Goal: Information Seeking & Learning: Find specific fact

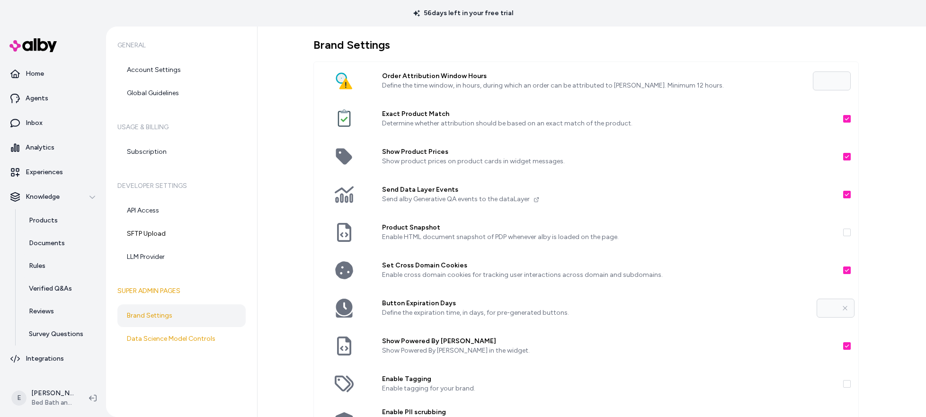
scroll to position [130, 0]
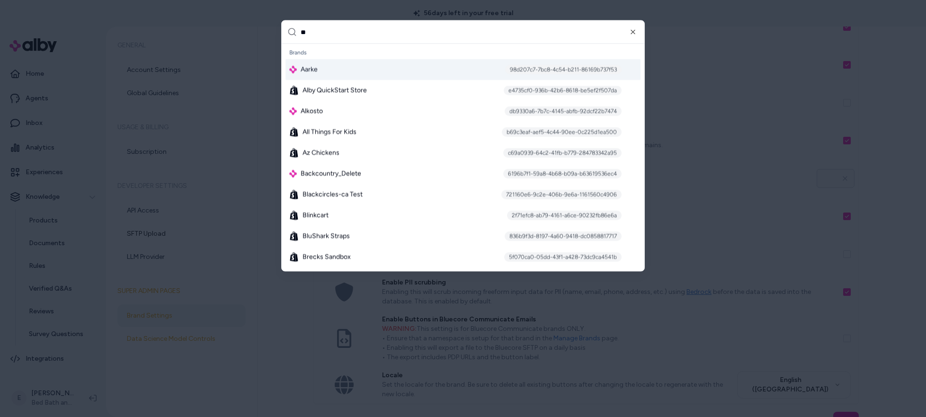
type input "***"
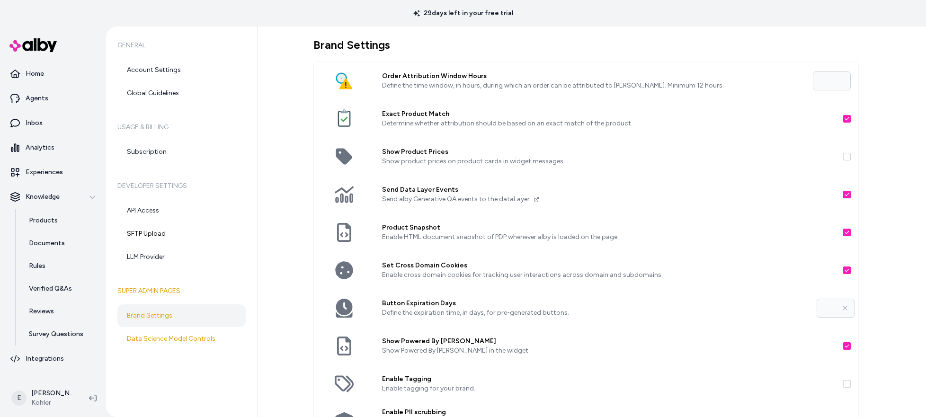
type input "**"
click at [47, 245] on p "Documents" at bounding box center [47, 243] width 36 height 9
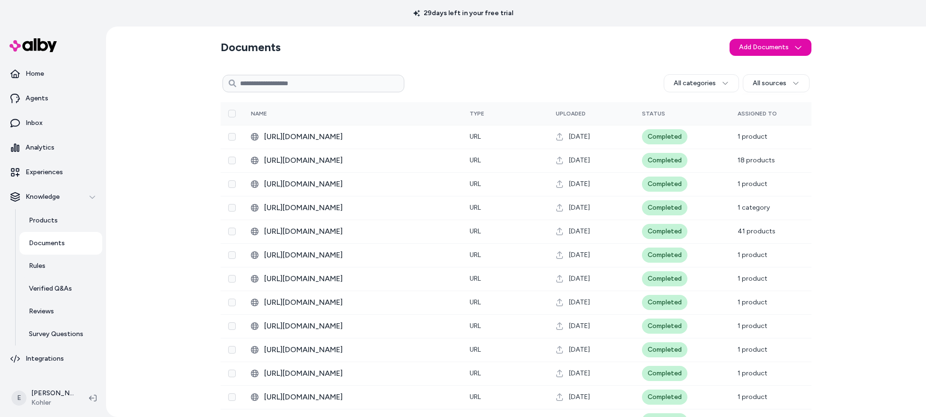
click at [60, 234] on link "Documents" at bounding box center [60, 243] width 83 height 23
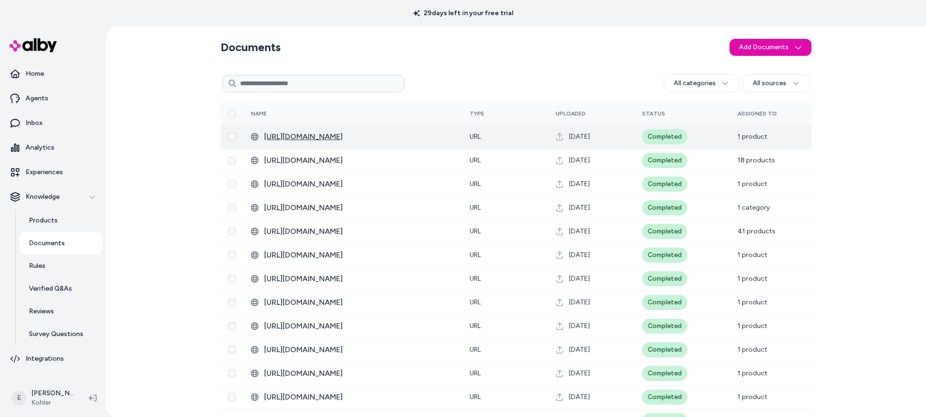
click at [395, 137] on span "https://techcomm.kohler.com/techcomm/pdf/K-39166-1FNC_spec_US-CA_Kohler_en.pdf" at bounding box center [359, 136] width 190 height 11
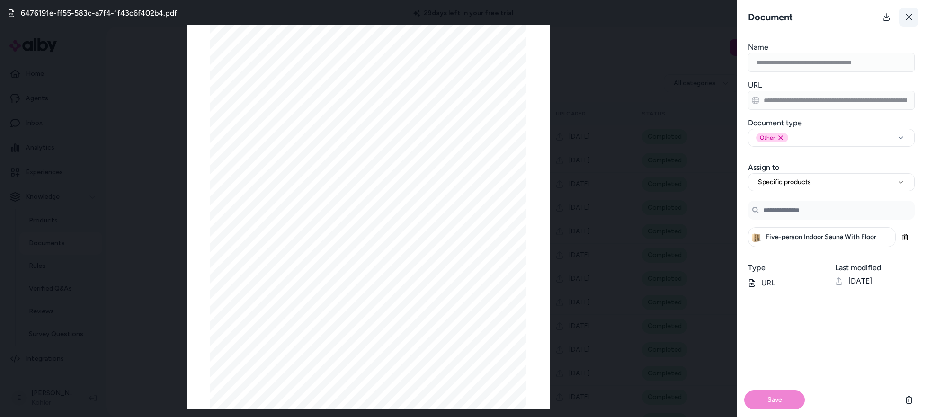
click at [905, 17] on icon at bounding box center [909, 17] width 8 height 8
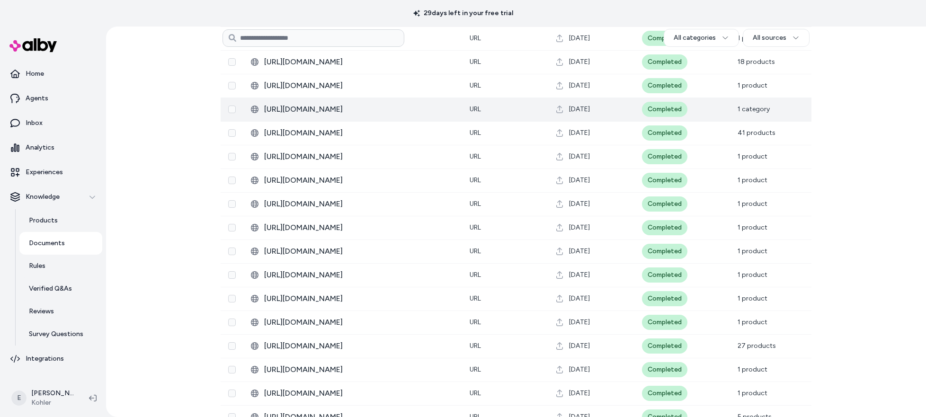
scroll to position [189, 0]
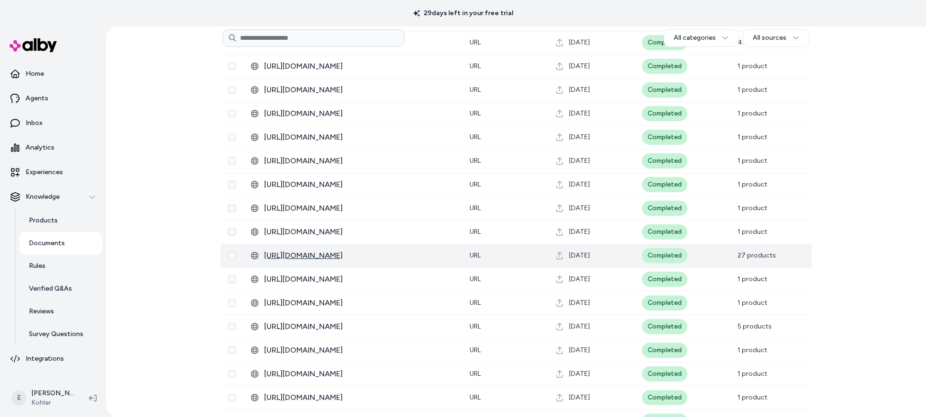
click at [364, 259] on span "https://techcomm.kohler.com/techcomm/pdf/1624819-2.pdf" at bounding box center [359, 255] width 190 height 11
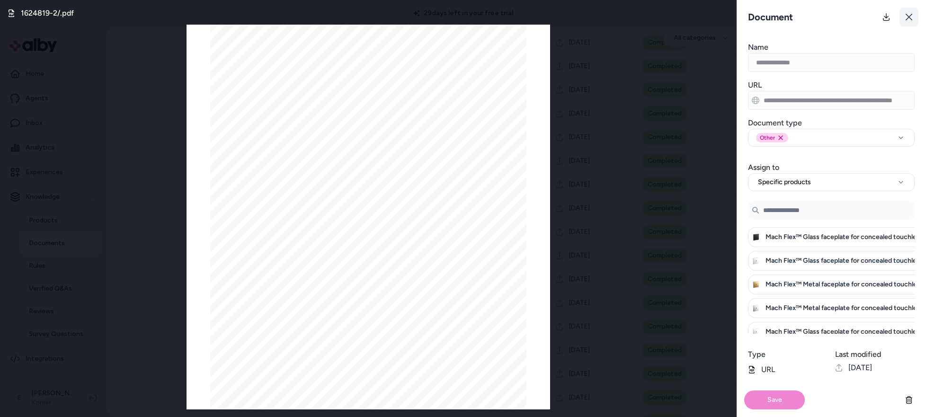
click at [908, 18] on icon at bounding box center [908, 17] width 7 height 7
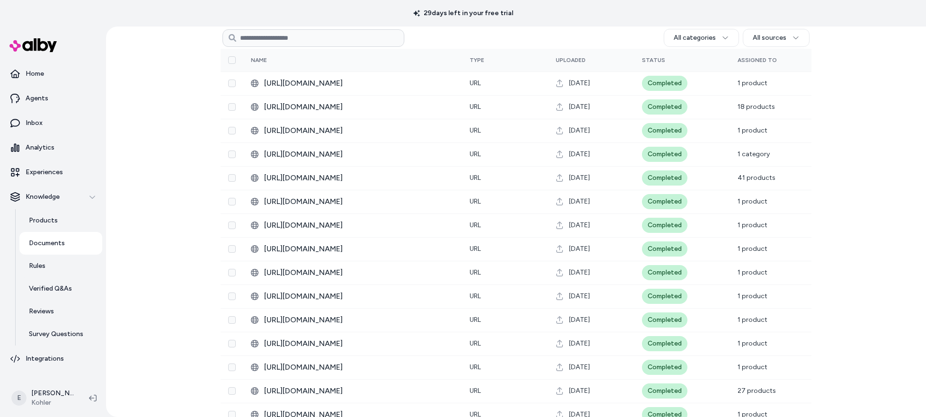
scroll to position [0, 0]
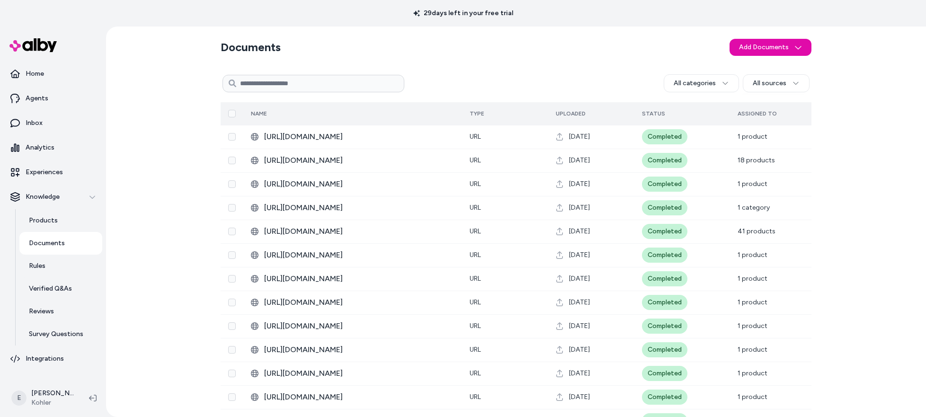
click at [574, 110] on span "Uploaded" at bounding box center [571, 113] width 30 height 7
click at [573, 113] on span "Uploaded" at bounding box center [571, 113] width 30 height 7
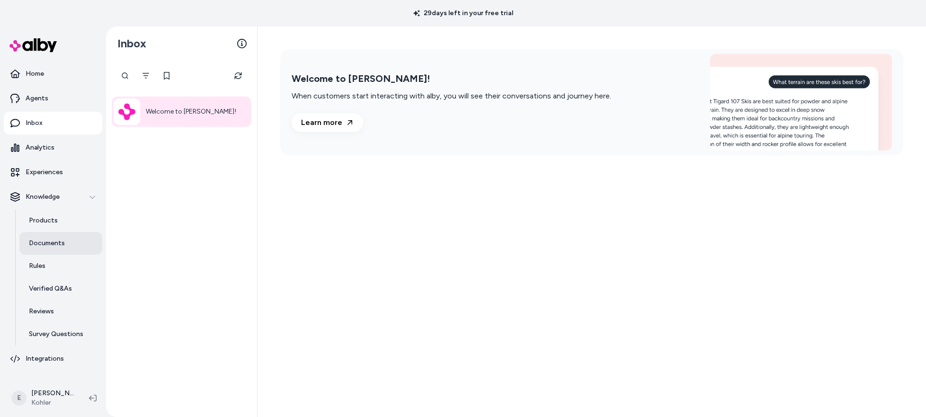
click at [60, 246] on p "Documents" at bounding box center [47, 243] width 36 height 9
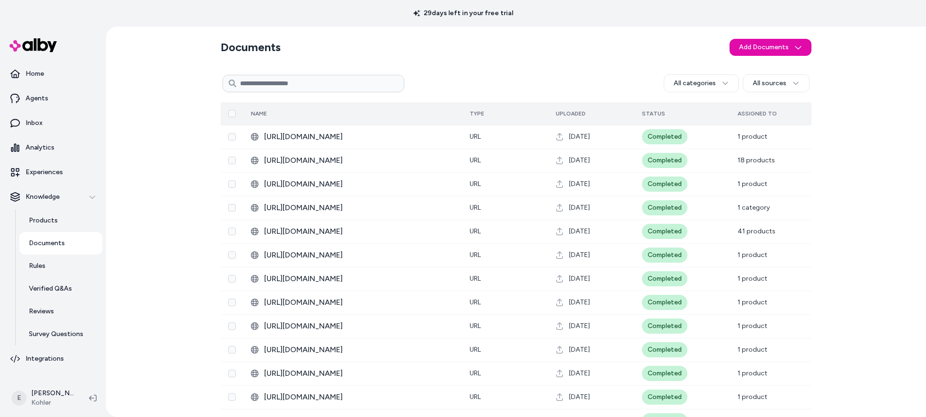
click at [657, 116] on span "Status" at bounding box center [653, 113] width 23 height 7
click at [777, 81] on html "29 days left in your free trial Home Agents Inbox Analytics Experiences Knowled…" at bounding box center [463, 208] width 926 height 417
click at [724, 82] on html "29 days left in your free trial Home Agents Inbox Analytics Experiences Knowled…" at bounding box center [463, 208] width 926 height 417
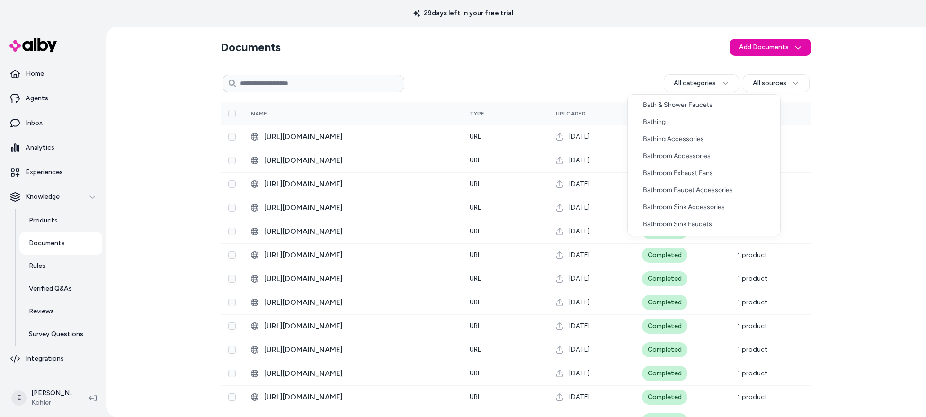
click at [724, 82] on html "29 days left in your free trial Home Agents Inbox Analytics Experiences Knowled…" at bounding box center [463, 208] width 926 height 417
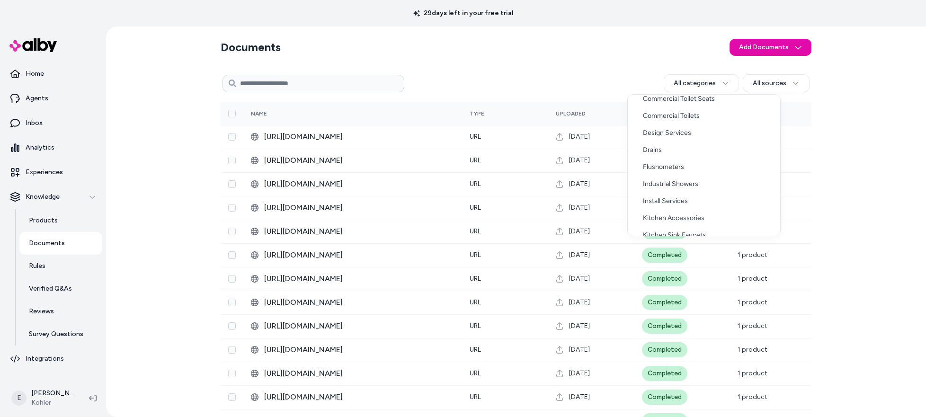
scroll to position [715, 0]
click at [875, 154] on html "29 days left in your free trial Home Agents Inbox Analytics Experiences Knowled…" at bounding box center [463, 208] width 926 height 417
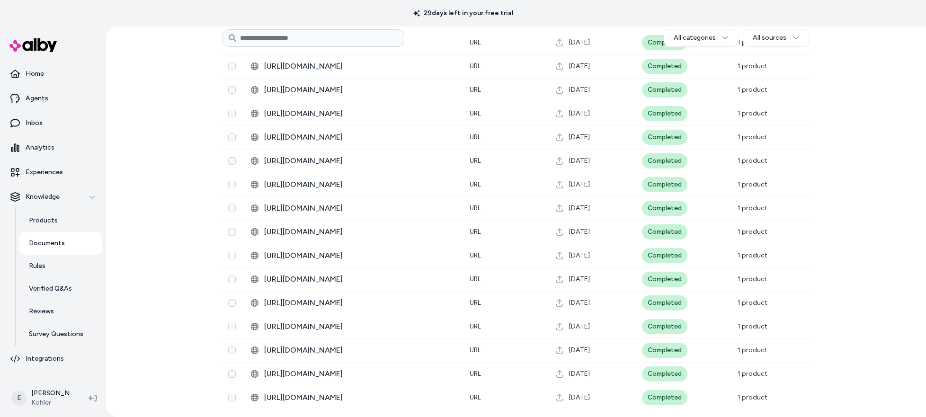
scroll to position [0, 0]
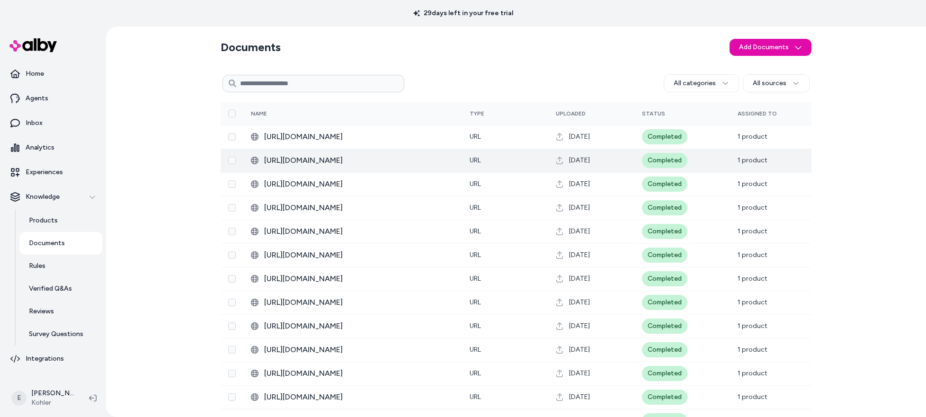
click at [357, 87] on input at bounding box center [313, 84] width 182 height 18
type input "******"
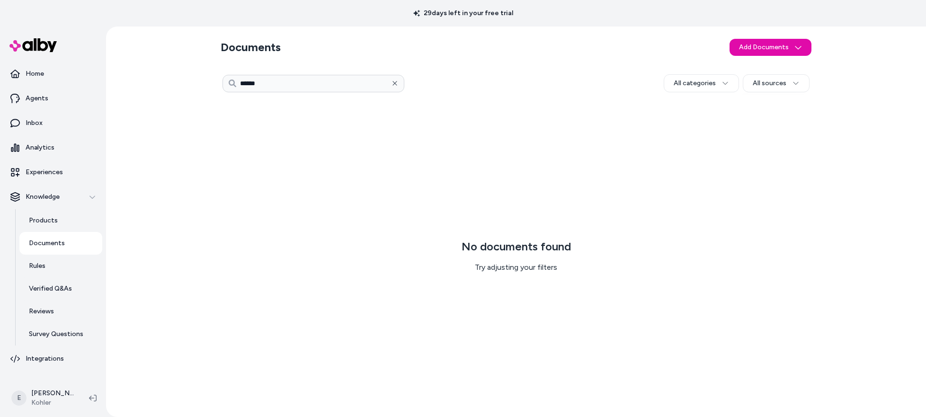
click at [394, 85] on icon "button" at bounding box center [394, 83] width 7 height 7
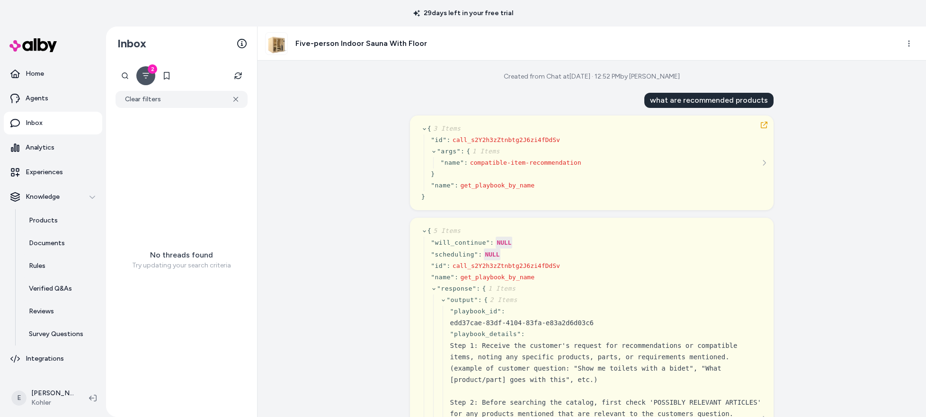
click at [383, 44] on h3 "Five-person Indoor Sauna With Floor" at bounding box center [361, 43] width 132 height 11
copy div "Five-person Indoor Sauna With Floor"
click at [278, 47] on img at bounding box center [277, 44] width 22 height 22
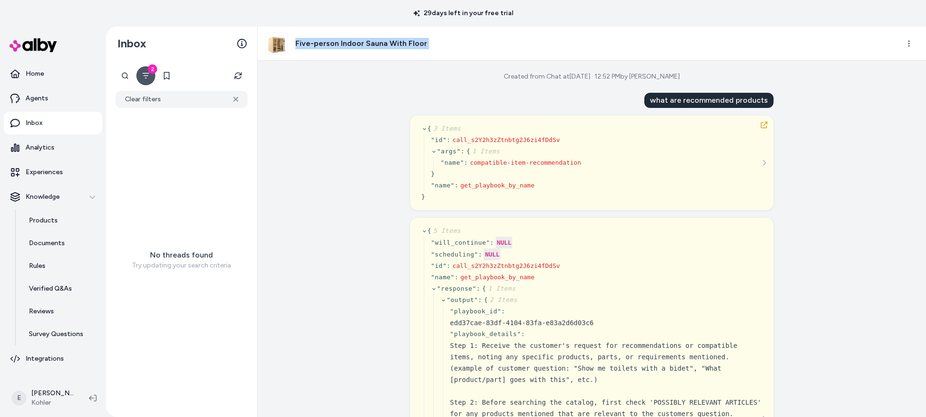
click at [278, 47] on img at bounding box center [277, 44] width 22 height 22
click at [905, 45] on html "29 days left in your free trial Home Agents Inbox Analytics Experiences Knowled…" at bounding box center [463, 208] width 926 height 417
click at [870, 80] on link "View product in alby" at bounding box center [866, 79] width 100 height 15
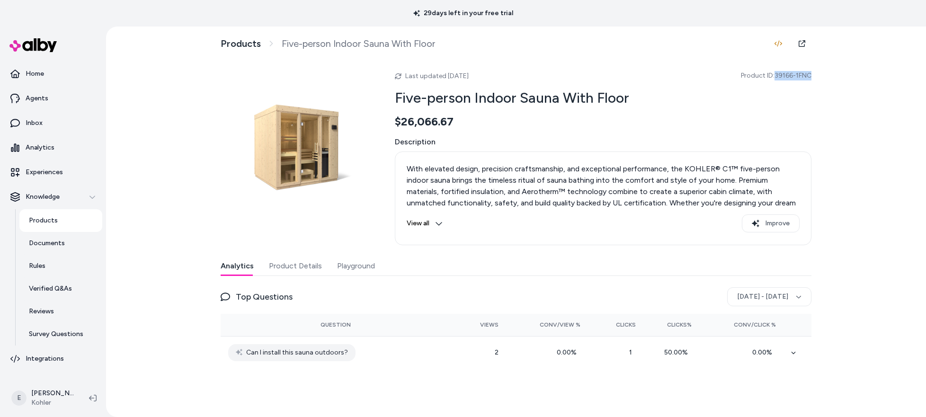
drag, startPoint x: 776, startPoint y: 75, endPoint x: 811, endPoint y: 75, distance: 35.0
click at [812, 75] on div "Products Five-person Indoor Sauna With Floor Last updated [DATE] Product ID: 39…" at bounding box center [516, 222] width 606 height 390
copy span "39166-1FNC"
click at [773, 40] on button "button" at bounding box center [778, 43] width 19 height 19
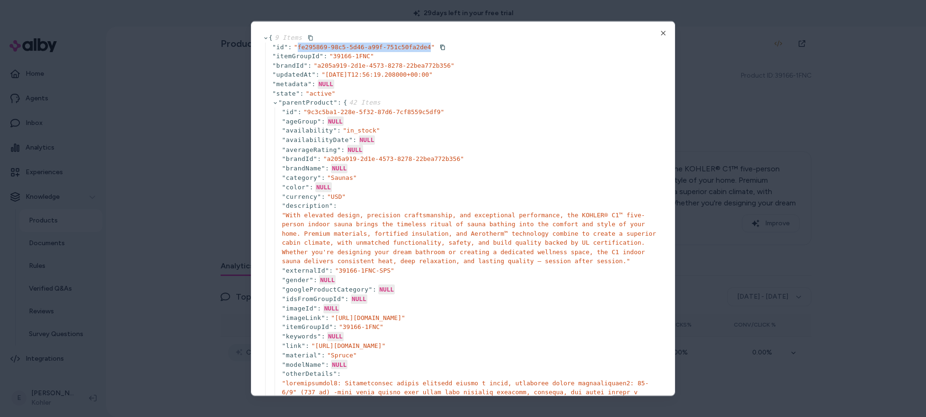
drag, startPoint x: 296, startPoint y: 46, endPoint x: 432, endPoint y: 48, distance: 135.4
click at [432, 48] on span "" fe295869-98c5-5d46-a99f-751c50fa2de4 "" at bounding box center [364, 46] width 141 height 7
copy span "fe295869-98c5-5d46-a99f-751c50fa2de4"
click at [430, 48] on span "" fe295869-98c5-5d46-a99f-751c50fa2de4 "" at bounding box center [364, 46] width 141 height 7
drag, startPoint x: 430, startPoint y: 48, endPoint x: 297, endPoint y: 49, distance: 133.5
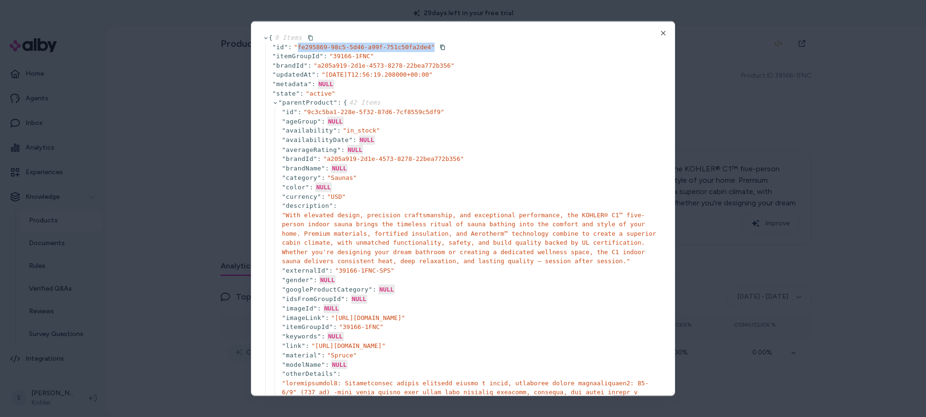
click at [297, 49] on span "" fe295869-98c5-5d46-a99f-751c50fa2de4 "" at bounding box center [364, 46] width 141 height 7
click at [668, 32] on div "{ 9 Items " id " : " fe295869-98c5-5d46-a99f-751c50fa2de4 " " itemGroupId " : "…" at bounding box center [463, 208] width 424 height 375
click at [662, 32] on icon "button" at bounding box center [663, 33] width 4 height 4
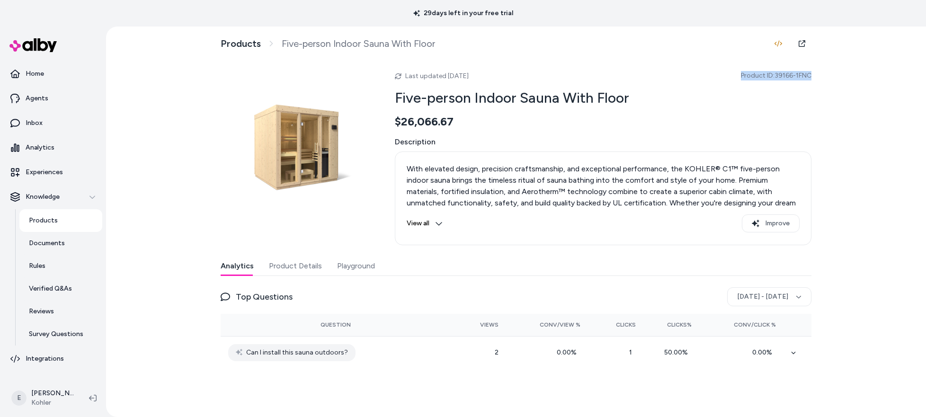
drag, startPoint x: 814, startPoint y: 74, endPoint x: 740, endPoint y: 75, distance: 73.4
click at [740, 75] on div "Products Five-person Indoor Sauna With Floor Last updated [DATE] Product ID: 39…" at bounding box center [516, 222] width 606 height 390
copy span "Product ID: 39166-1FNC"
